Goal: Find specific page/section

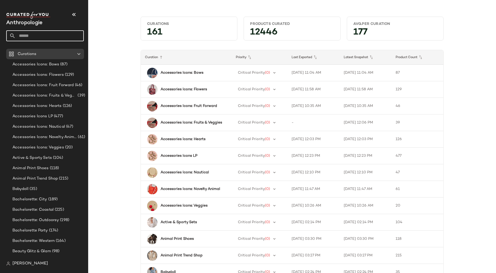
click at [61, 35] on input "text" at bounding box center [50, 35] width 68 height 11
type input "******"
click at [49, 51] on div "On the Trails" at bounding box center [44, 50] width 69 height 5
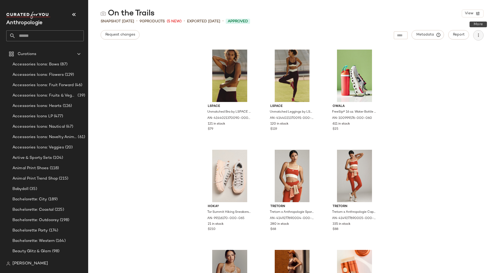
click at [476, 35] on icon "button" at bounding box center [478, 35] width 5 height 5
click at [269, 16] on div "On the Trails View" at bounding box center [292, 13] width 408 height 10
click at [432, 35] on span "Metadata" at bounding box center [428, 34] width 24 height 5
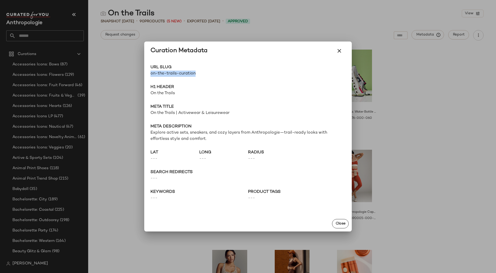
drag, startPoint x: 200, startPoint y: 75, endPoint x: 150, endPoint y: 75, distance: 50.3
click at [150, 75] on div "URL Slug on-the-trails-curation Go to Shop H1 Header On the Trails Meta title O…" at bounding box center [247, 138] width 207 height 156
copy span "on-the-trails-curation"
click at [73, 40] on div at bounding box center [248, 136] width 496 height 273
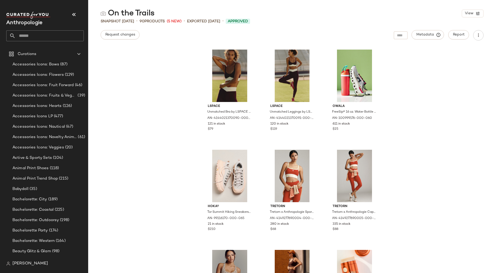
click at [67, 37] on input "text" at bounding box center [50, 35] width 68 height 11
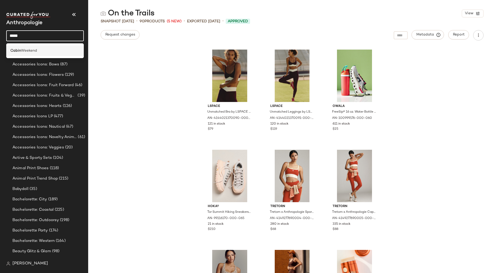
type input "*****"
click at [45, 47] on div "Cabin Weekend" at bounding box center [45, 50] width 78 height 11
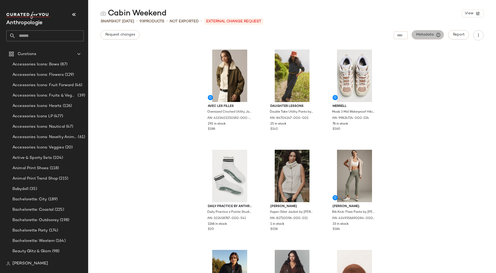
click at [442, 35] on button "Metadata" at bounding box center [428, 34] width 32 height 9
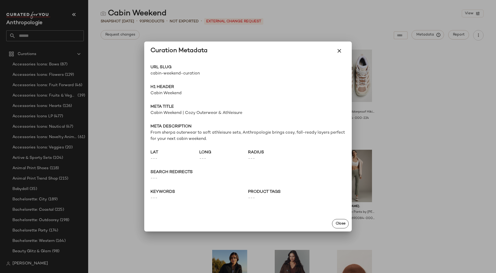
click at [178, 72] on span "cabin-weekend-curation" at bounding box center [199, 74] width 98 height 6
click at [179, 72] on span "cabin-weekend-curation" at bounding box center [199, 74] width 98 height 6
copy div "cabin-weekend-curation Go to Shop"
